Goal: Task Accomplishment & Management: Manage account settings

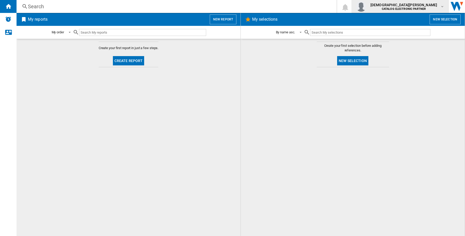
click at [423, 4] on span "christian bongs" at bounding box center [403, 4] width 67 height 5
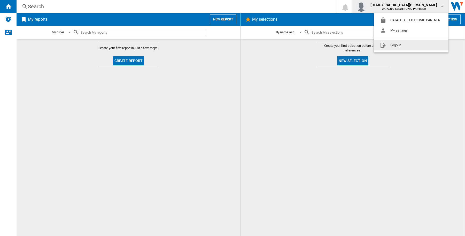
click at [416, 41] on button "Logout" at bounding box center [411, 45] width 75 height 10
